Goal: Obtain resource: Download file/media

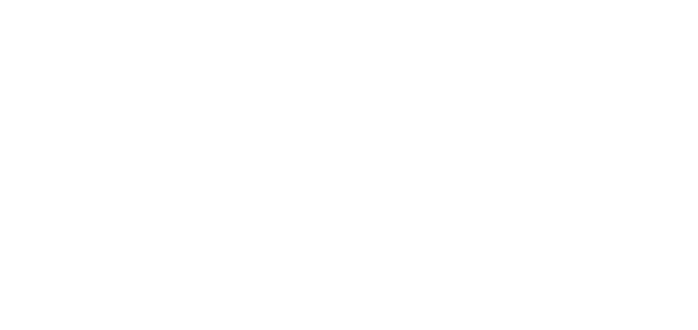
click at [247, 0] on html at bounding box center [349, 0] width 698 height 0
click at [447, 0] on html at bounding box center [349, 0] width 698 height 0
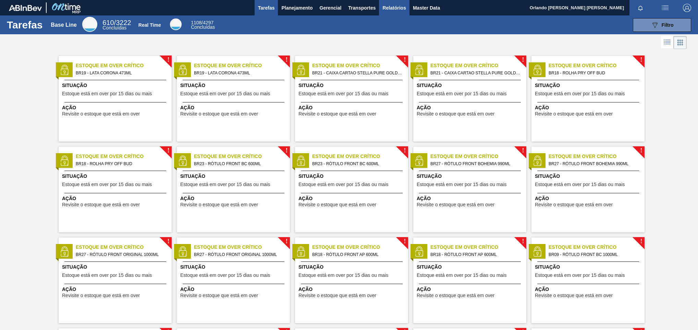
click at [390, 8] on span "Relatórios" at bounding box center [393, 8] width 23 height 8
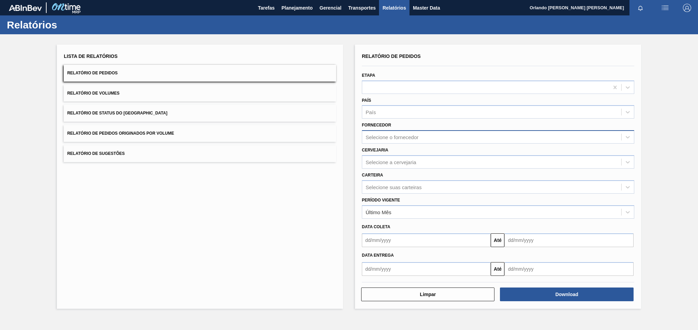
click at [401, 135] on div "Selecione o fornecedor" at bounding box center [391, 137] width 53 height 6
click at [423, 141] on div "Selecione o fornecedor" at bounding box center [491, 137] width 259 height 10
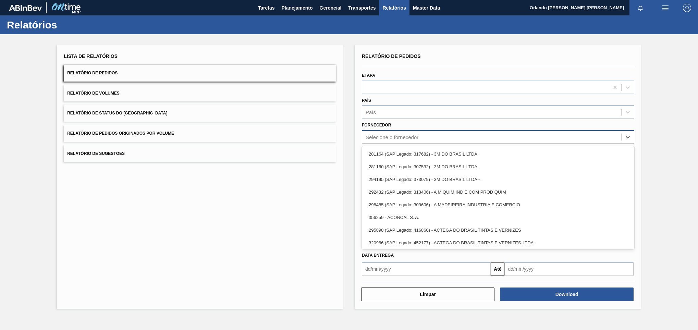
paste input "327541"
type input "327541"
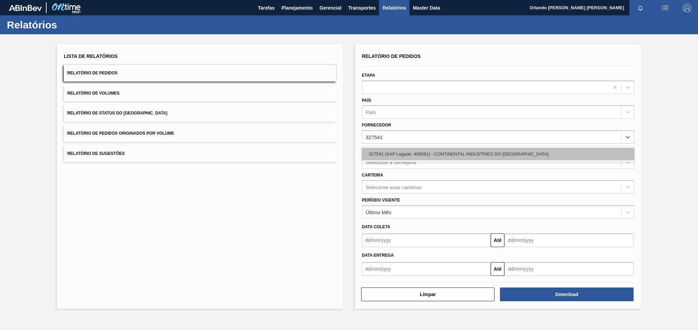
click at [420, 150] on div "327541 (SAP Legado: 458581) - CONTINENTAL INDUSTRIES DO [GEOGRAPHIC_DATA]" at bounding box center [498, 154] width 272 height 13
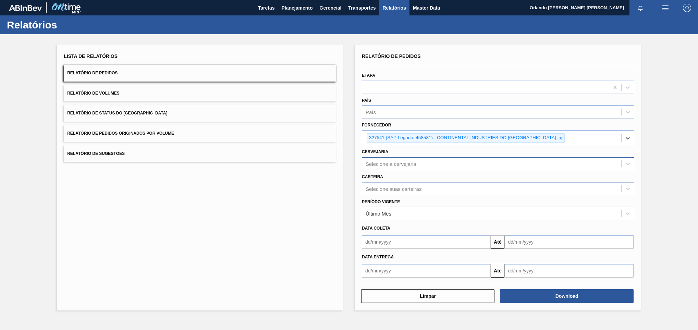
click at [411, 165] on div "Selecione a cervejaria" at bounding box center [390, 164] width 51 height 6
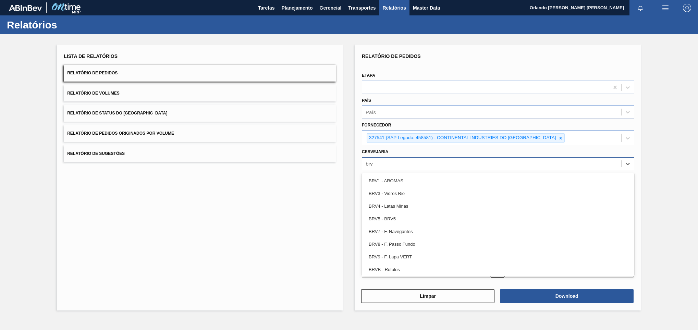
type input "brv3"
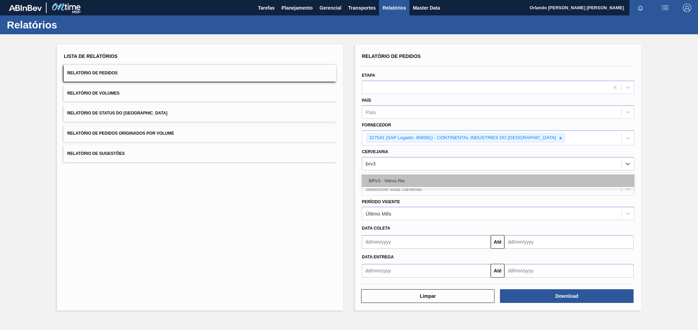
click at [409, 184] on div "BRV3 - Vidros Rio" at bounding box center [498, 180] width 272 height 13
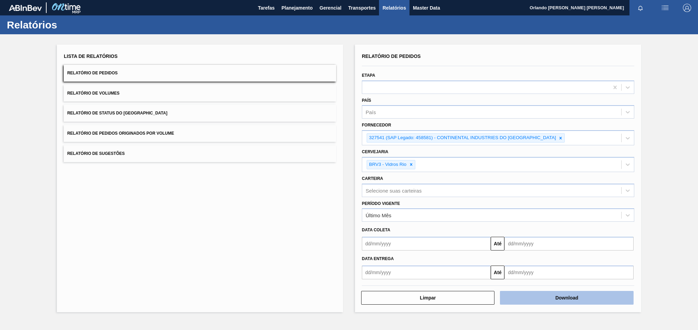
click at [553, 299] on button "Download" at bounding box center [566, 298] width 133 height 14
drag, startPoint x: 604, startPoint y: 307, endPoint x: 597, endPoint y: 299, distance: 10.0
click at [604, 307] on div "Relatório de Pedidos Etapa País País Fornecedor 327541 (SAP Legado: 458581) - C…" at bounding box center [498, 179] width 286 height 268
click at [596, 298] on button "Download" at bounding box center [566, 298] width 133 height 14
click at [427, 27] on div "Relatórios" at bounding box center [349, 24] width 698 height 19
